Goal: Task Accomplishment & Management: Complete application form

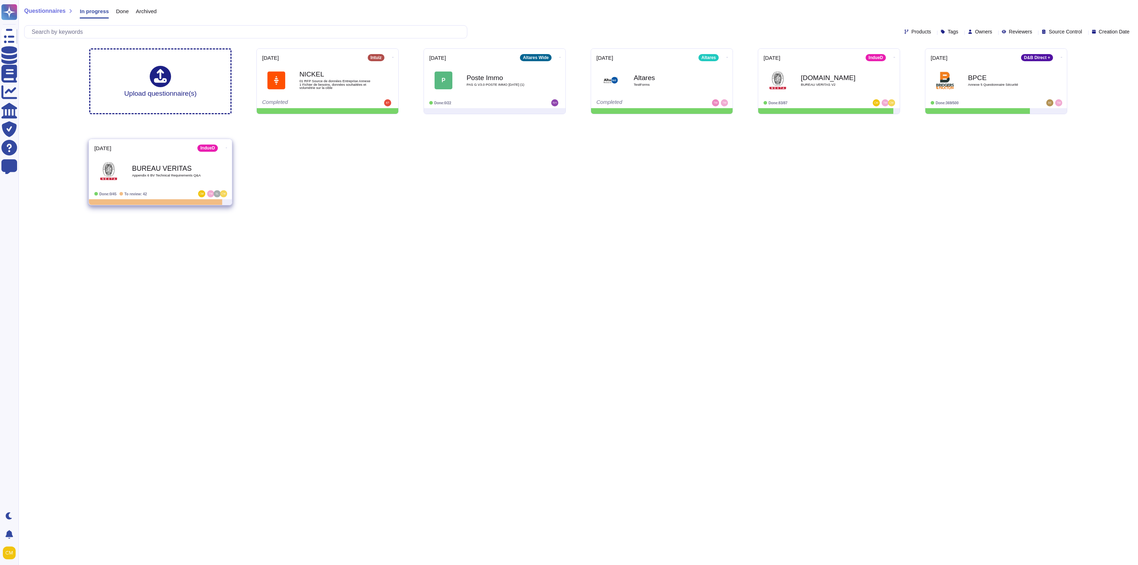
click at [189, 193] on div at bounding box center [204, 193] width 44 height 7
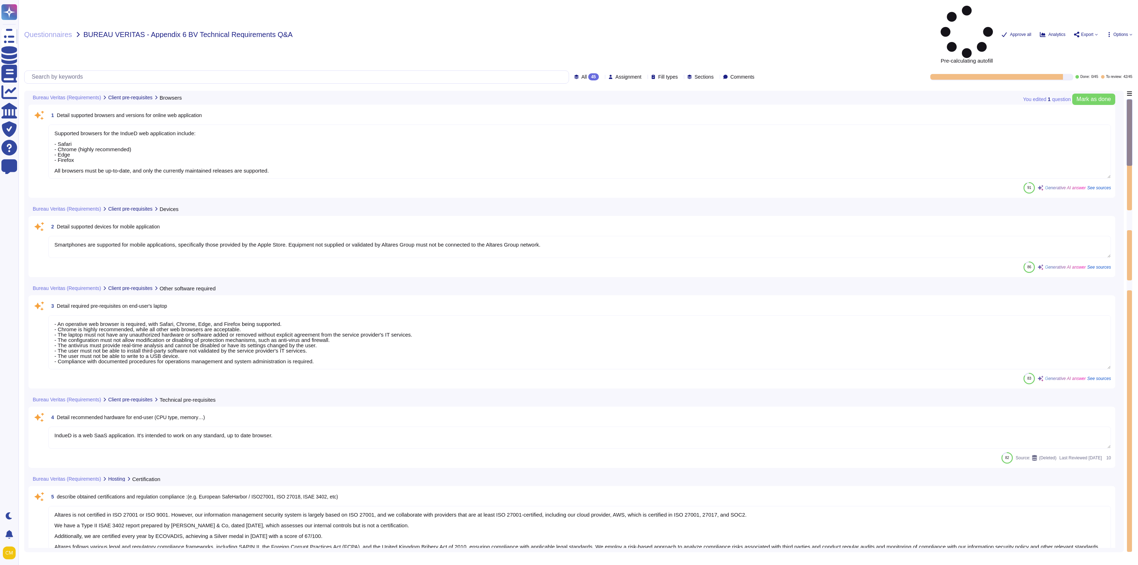
type textarea "Supported browsers for the IndueD web application include: - Safari - Chrome (h…"
type textarea "Smartphones are supported for mobile applications, specifically those provided …"
type textarea "- An operative web browser is required, with Safari, Chrome, Edge, and Firefox …"
type textarea "IndueD is a web SaaS application. It's intended to work on any standard, up to …"
type textarea "Altares is not certified in ISO 27001 or ISO 9001. However, our information man…"
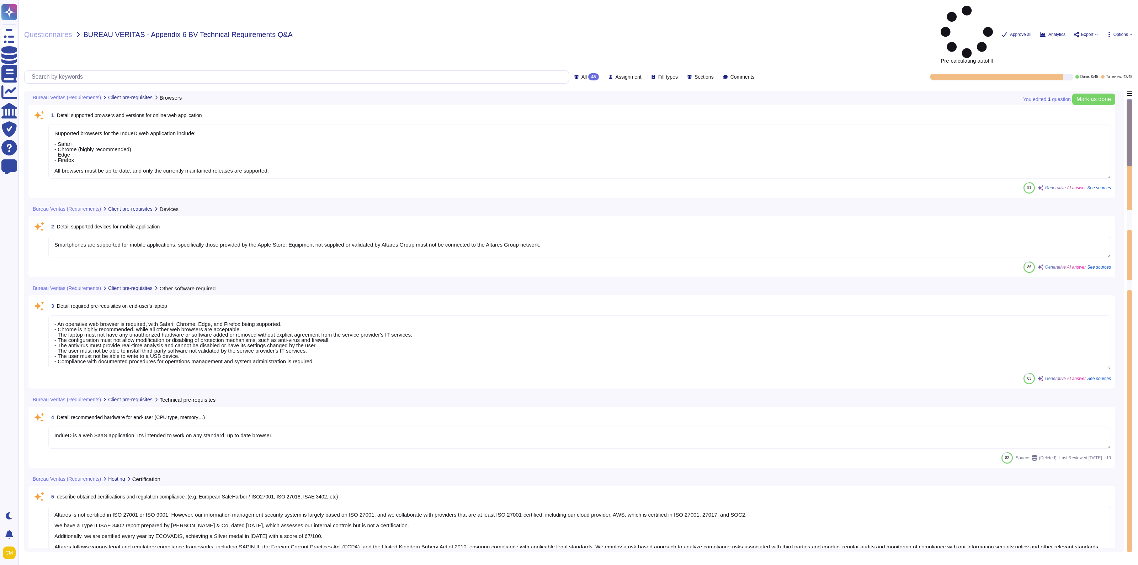
type textarea "Data and applications are hosted in [GEOGRAPHIC_DATA], specifically in the [GEO…"
type textarea "The solution is hosted by AWS, specifically utilizing AWS servers located in th…"
type textarea "- Synechron - AWS [GEOGRAPHIC_DATA] - AWS [GEOGRAPHIC_DATA] - PHONEO - Altares …"
click at [552, 70] on div "All 45 Assignment Fill types Sections Comments" at bounding box center [390, 76] width 733 height 13
click at [582, 73] on span "All 45" at bounding box center [590, 76] width 17 height 7
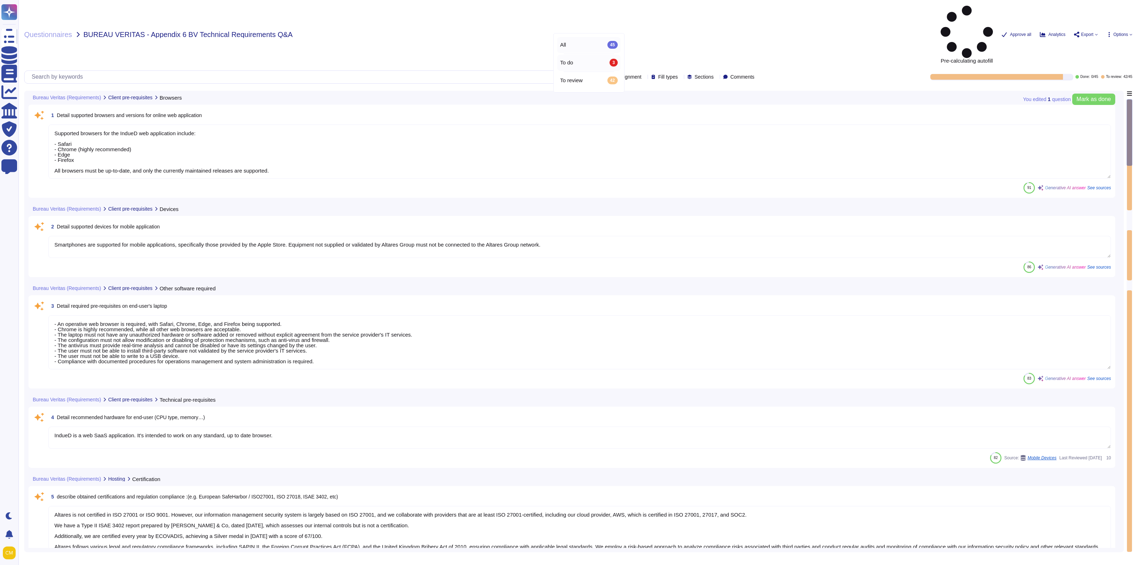
click at [584, 61] on div "To do 3" at bounding box center [589, 63] width 58 height 8
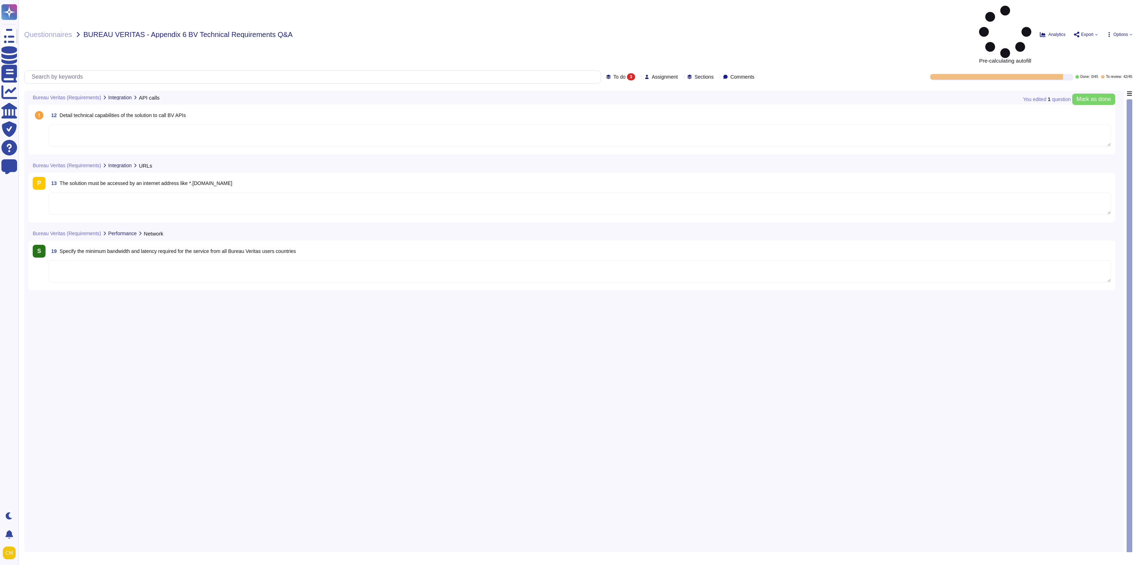
click at [107, 192] on textarea at bounding box center [579, 203] width 1063 height 22
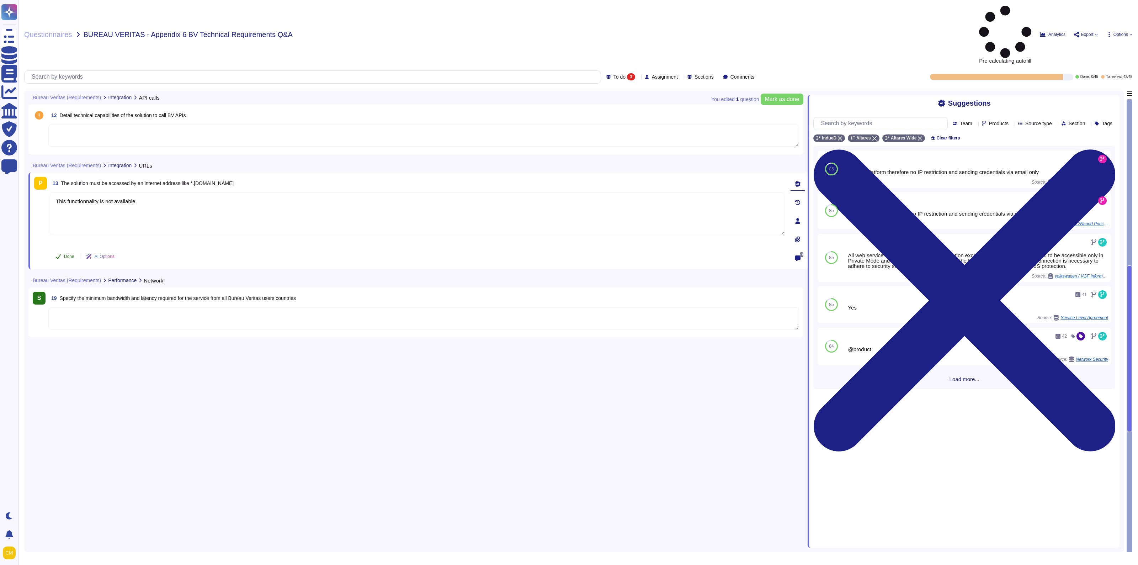
type textarea "This functionnality is not available."
click at [62, 249] on button "Done" at bounding box center [65, 256] width 30 height 14
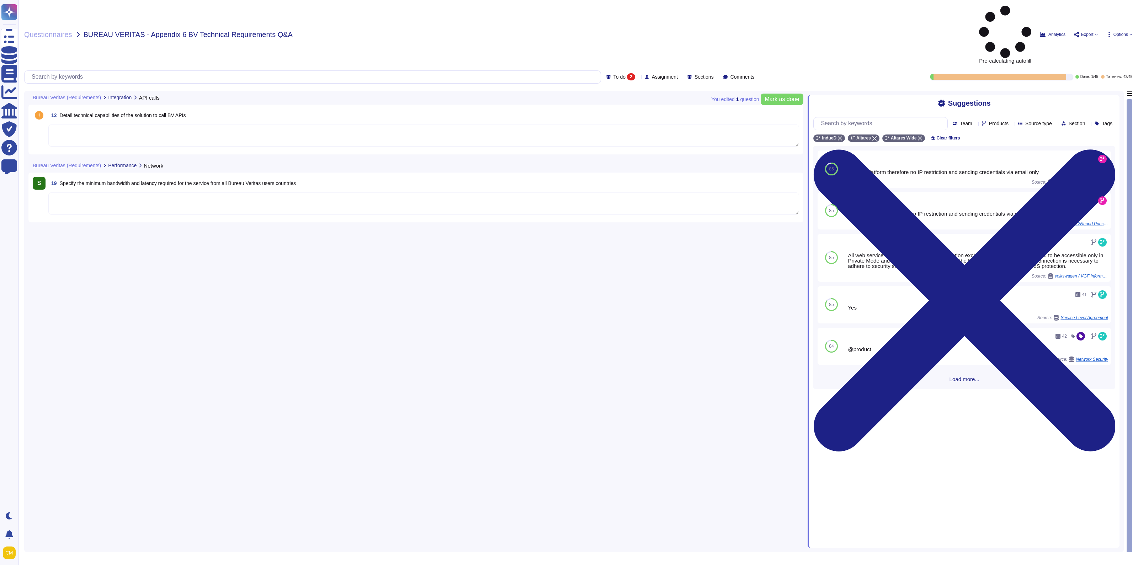
click at [145, 192] on textarea at bounding box center [423, 203] width 751 height 22
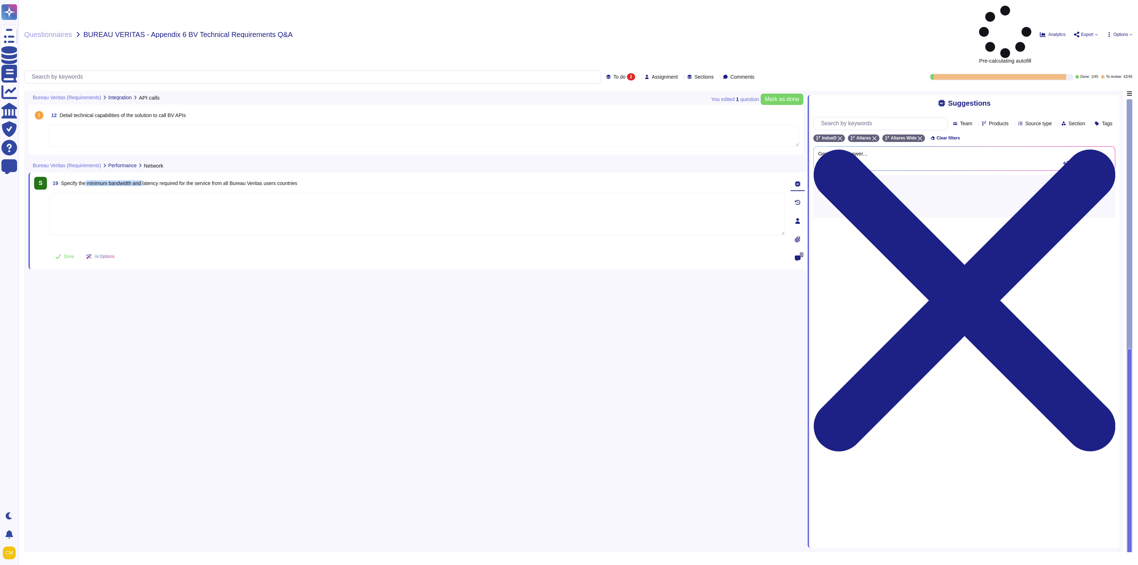
drag, startPoint x: 85, startPoint y: 127, endPoint x: 145, endPoint y: 133, distance: 60.8
click at [145, 177] on span "19 Specify the minimum bandwidth and latency required for the service from all …" at bounding box center [174, 183] width 248 height 13
click at [291, 180] on span "Specify the minimum bandwidth and latency required for the service from all Bur…" at bounding box center [179, 183] width 237 height 6
drag, startPoint x: 66, startPoint y: 62, endPoint x: 176, endPoint y: 67, distance: 110.0
click at [176, 112] on span "Detail technical capabilities of the solution to call BV APIs" at bounding box center [123, 115] width 126 height 6
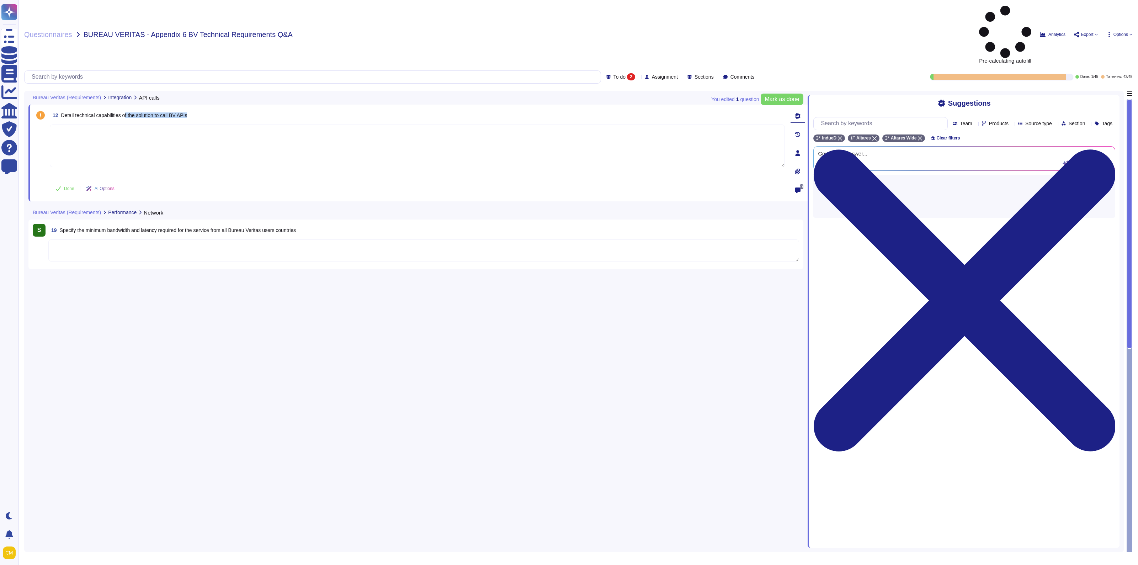
drag, startPoint x: 196, startPoint y: 63, endPoint x: 126, endPoint y: 67, distance: 70.5
click at [126, 109] on div "12 Detail technical capabilities of the solution to call BV APIs" at bounding box center [417, 115] width 735 height 13
click at [99, 124] on textarea at bounding box center [417, 145] width 735 height 43
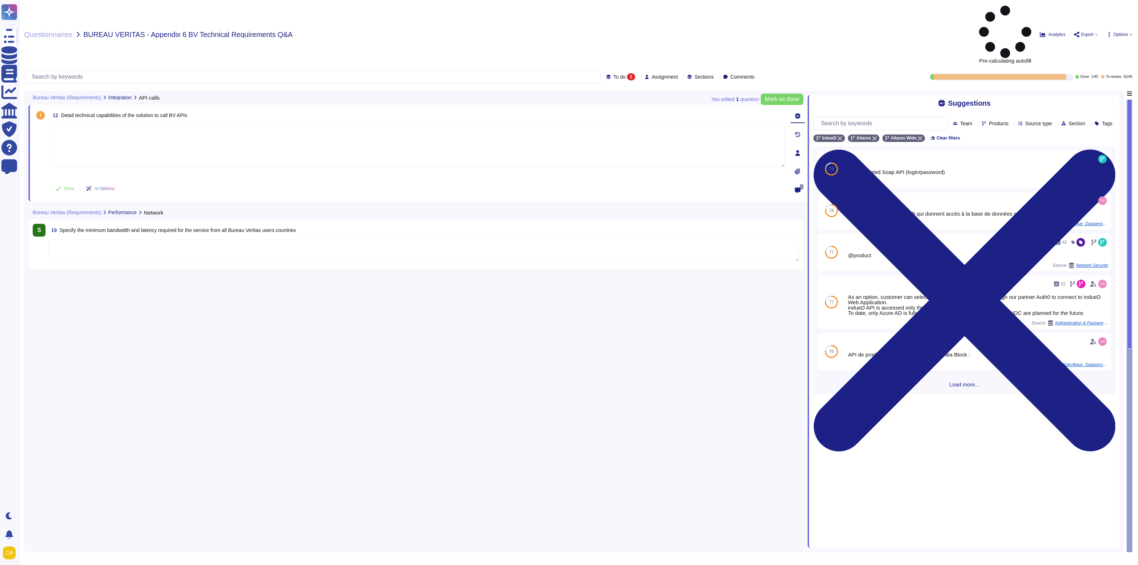
click at [124, 124] on textarea at bounding box center [417, 145] width 735 height 43
type textarea "T"
drag, startPoint x: 147, startPoint y: 96, endPoint x: -85, endPoint y: 102, distance: 232.0
click at [0, 102] on html "Questionnaires Knowledge Base Documents Analytics CAIQ / SIG Trust Center Help …" at bounding box center [569, 282] width 1138 height 565
paste textarea "The indueD platform has an API (REST/JSON) that allows evaluations to be initia…"
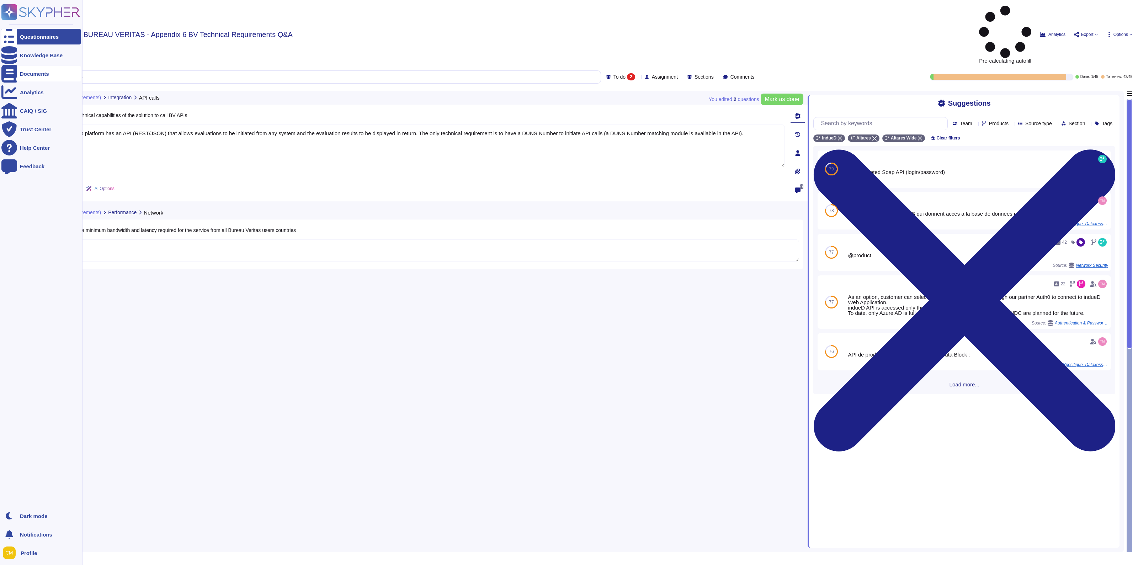
drag, startPoint x: 66, startPoint y: 82, endPoint x: 9, endPoint y: 81, distance: 56.9
click at [9, 81] on div "Questionnaires Knowledge Base Documents Analytics CAIQ / SIG Trust Center Help …" at bounding box center [569, 282] width 1138 height 565
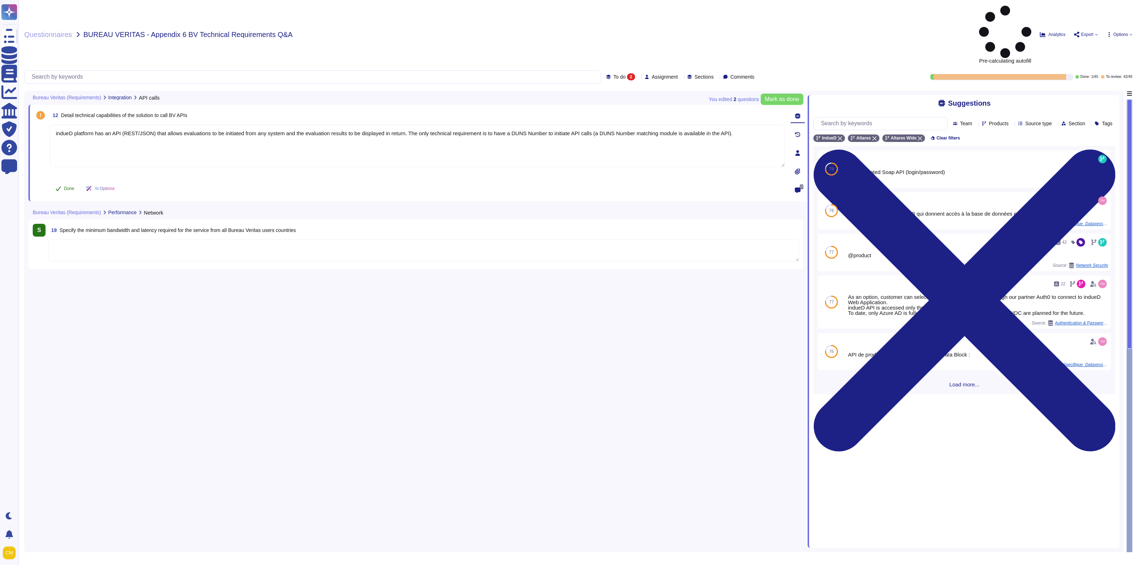
type textarea "indueD platform has an API (REST/JSON) that allows evaluations to be initiated …"
click at [64, 186] on span "Done" at bounding box center [69, 188] width 10 height 4
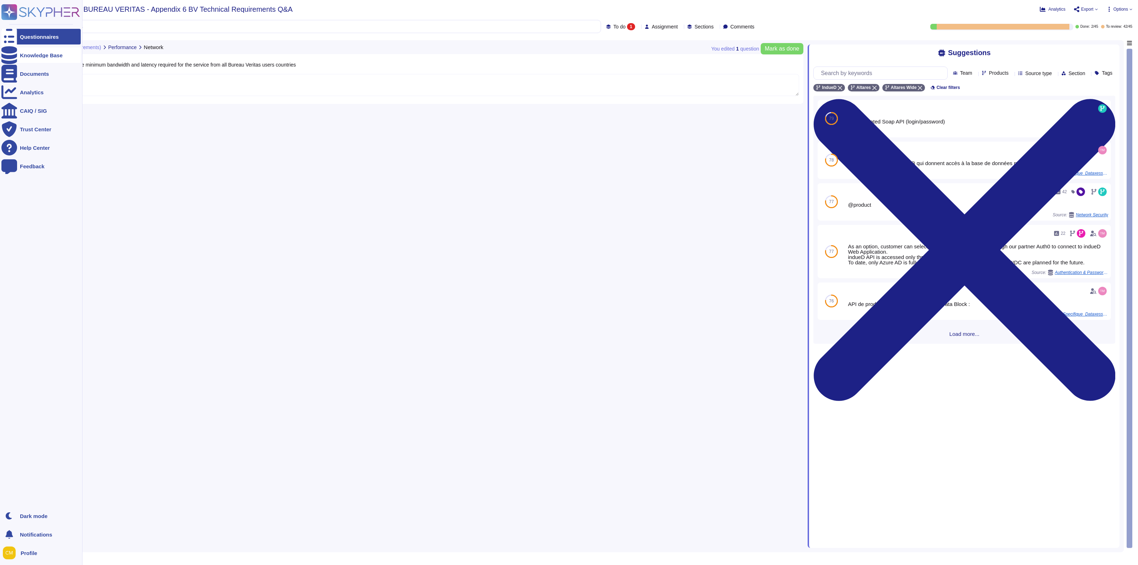
click at [45, 52] on div "Knowledge Base" at bounding box center [40, 55] width 79 height 16
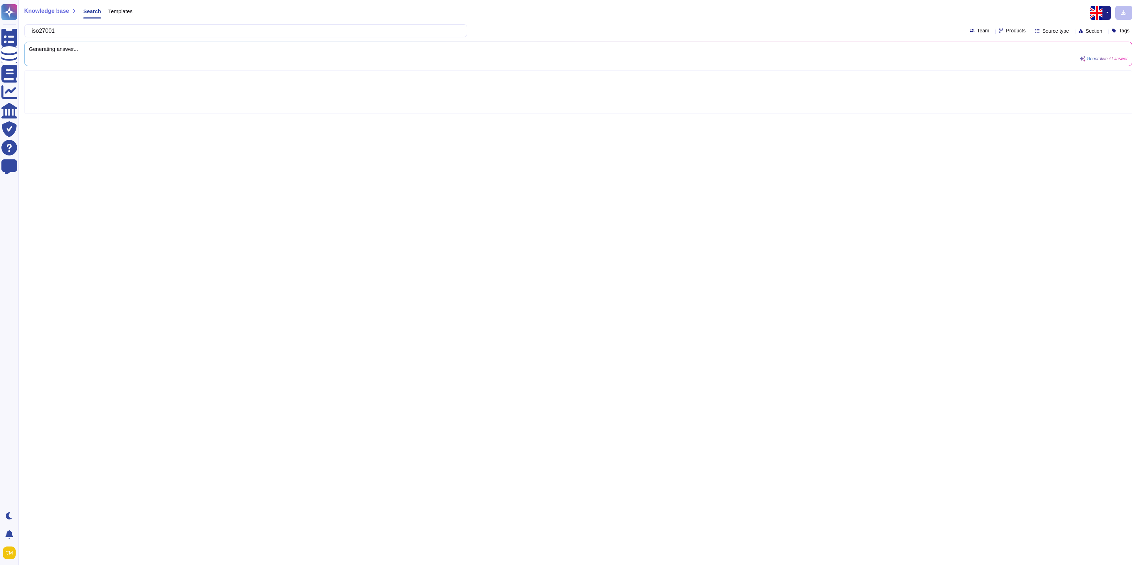
type input "iso27001"
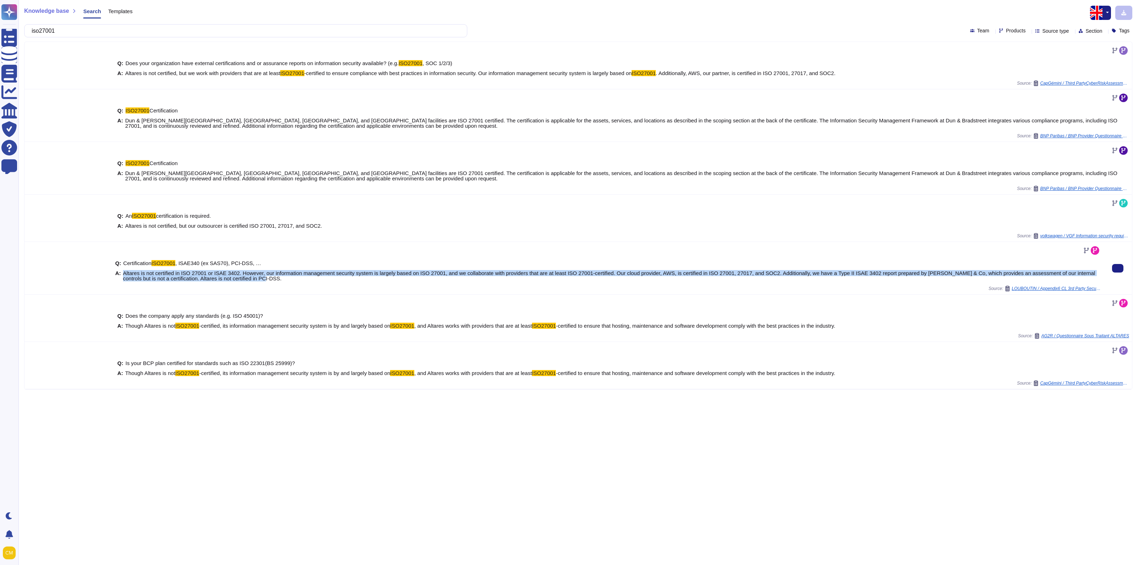
drag, startPoint x: 123, startPoint y: 274, endPoint x: 302, endPoint y: 278, distance: 179.7
click at [302, 278] on span "Altares is not certified in ISO 27001 or ISAE 3402. However, our information ma…" at bounding box center [612, 275] width 978 height 11
copy span "Altares is not certified in ISO 27001 or ISAE 3402. However, our information ma…"
